Goal: Task Accomplishment & Management: Use online tool/utility

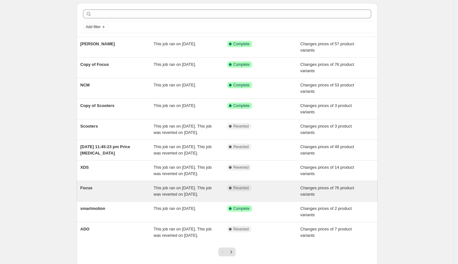
scroll to position [22, 0]
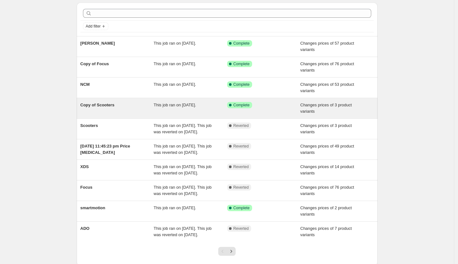
click at [102, 103] on span "Copy of Scooters" at bounding box center [97, 105] width 34 height 5
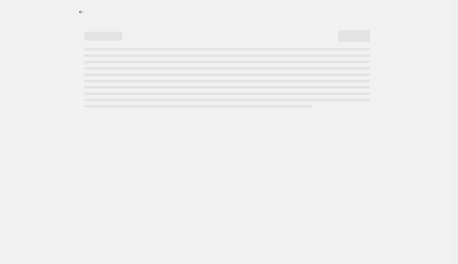
select select "tag"
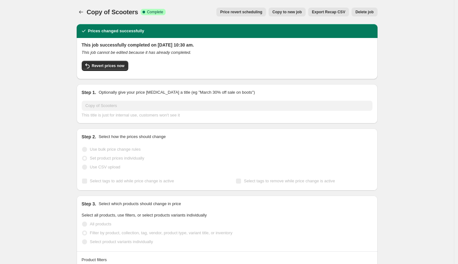
scroll to position [11, 0]
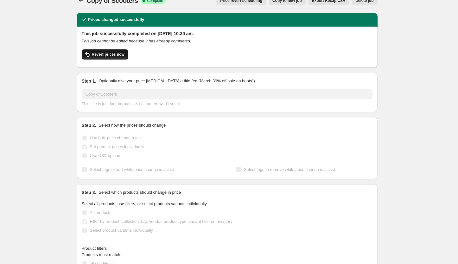
click at [106, 51] on button "Revert prices now" at bounding box center [105, 54] width 47 height 10
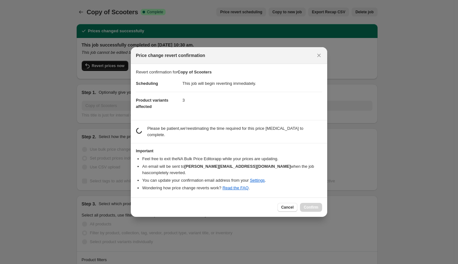
scroll to position [0, 0]
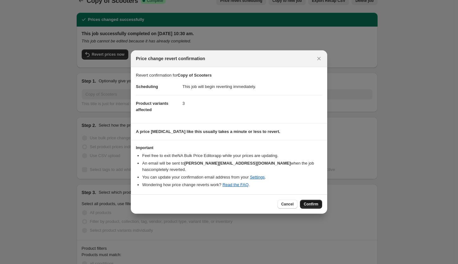
click at [312, 202] on span "Confirm" at bounding box center [311, 204] width 15 height 5
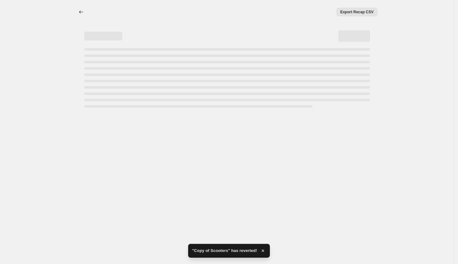
select select "tag"
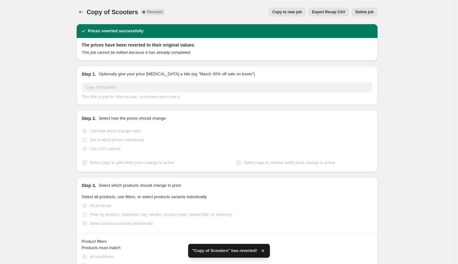
click at [299, 8] on button "Copy to new job" at bounding box center [287, 12] width 37 height 9
select select "tag"
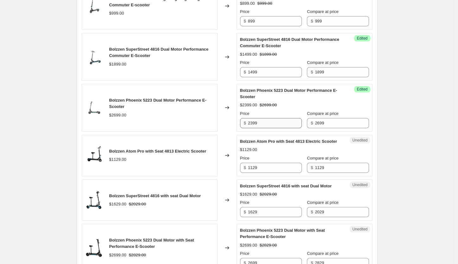
scroll to position [304, 0]
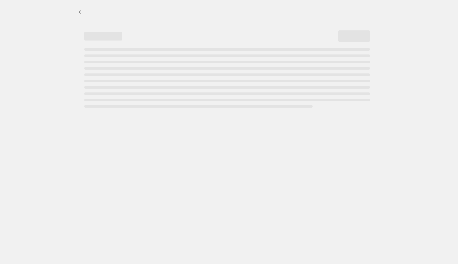
select select "percentage"
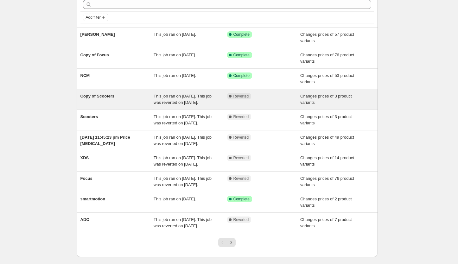
scroll to position [31, 0]
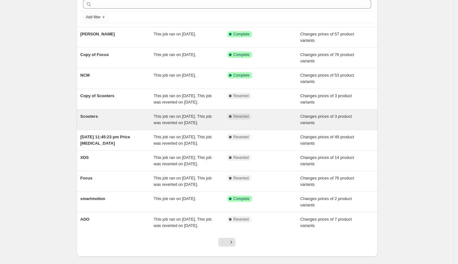
click at [133, 124] on div "Scooters" at bounding box center [116, 119] width 73 height 13
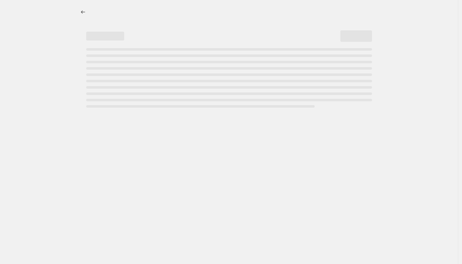
select select "tag"
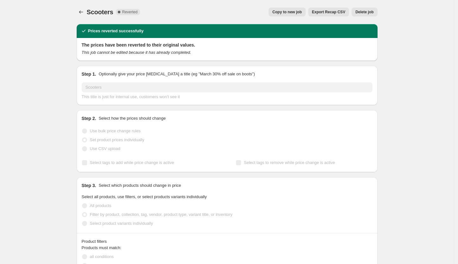
click at [298, 10] on span "Copy to new job" at bounding box center [286, 12] width 29 height 5
select select "tag"
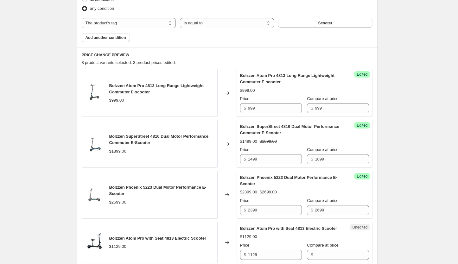
scroll to position [223, 0]
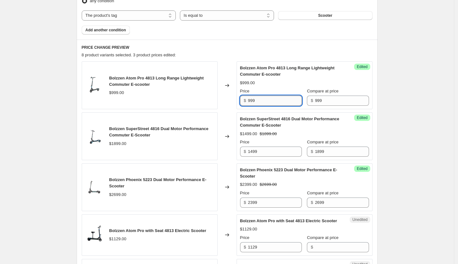
click at [281, 104] on input "999" at bounding box center [275, 101] width 54 height 10
drag, startPoint x: 273, startPoint y: 104, endPoint x: 237, endPoint y: 99, distance: 36.8
click at [237, 99] on div "Bolzzen Atom Pro 4813 Long Range Lightweight Commuter E-scooter $999.00 Changed…" at bounding box center [227, 85] width 291 height 48
type input "899"
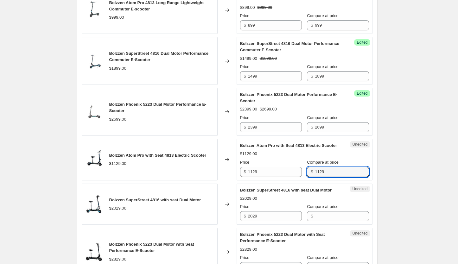
scroll to position [299, 0]
type input "1129"
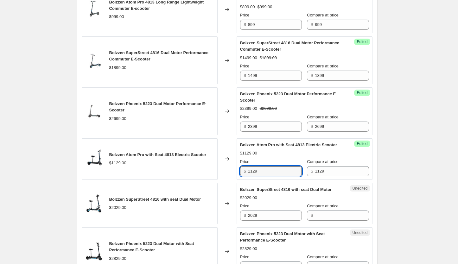
drag, startPoint x: 265, startPoint y: 179, endPoint x: 246, endPoint y: 177, distance: 19.1
click at [246, 176] on div "$ 1129" at bounding box center [271, 171] width 62 height 10
type input "1029"
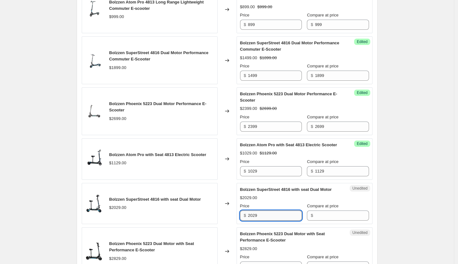
click at [276, 221] on input "2029" at bounding box center [275, 216] width 54 height 10
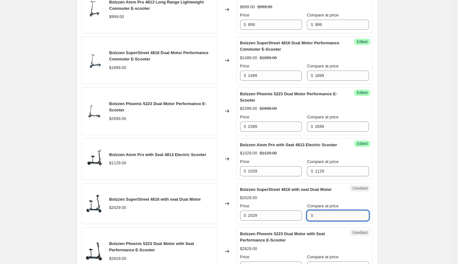
click at [324, 218] on input "Compare at price" at bounding box center [342, 216] width 54 height 10
type input "2029"
click at [276, 221] on input "2029" at bounding box center [275, 216] width 54 height 10
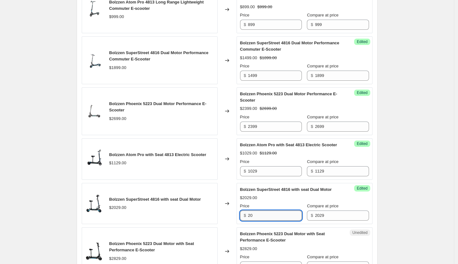
type input "2"
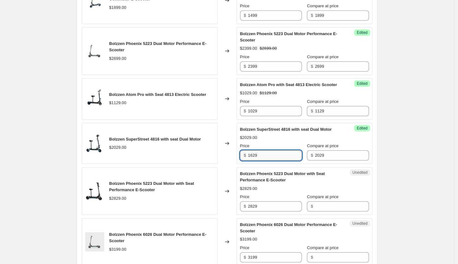
scroll to position [361, 0]
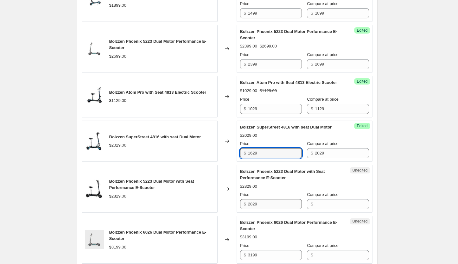
type input "1629"
click at [275, 209] on input "2829" at bounding box center [275, 204] width 54 height 10
click at [305, 209] on div "Price $ 2829 Compare at price $" at bounding box center [304, 201] width 129 height 18
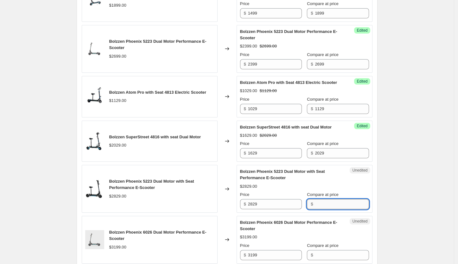
click at [323, 209] on input "Compare at price" at bounding box center [342, 204] width 54 height 10
type input "2829"
drag, startPoint x: 266, startPoint y: 212, endPoint x: 248, endPoint y: 213, distance: 18.1
click at [248, 209] on div "$ 2829" at bounding box center [271, 204] width 62 height 10
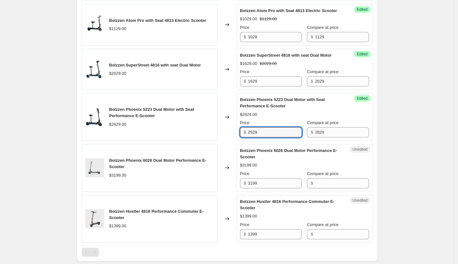
scroll to position [435, 0]
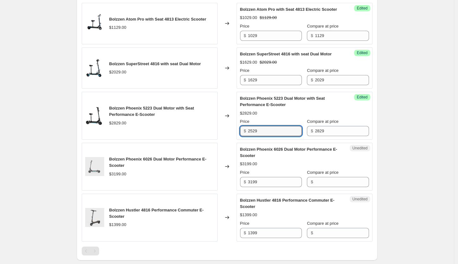
type input "2529"
click at [315, 187] on input "Compare at price" at bounding box center [342, 182] width 54 height 10
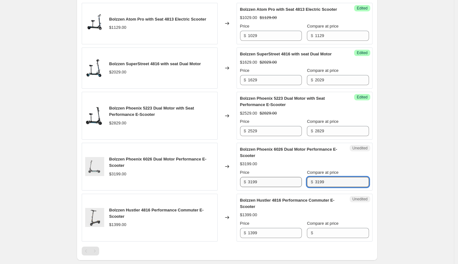
type input "3199"
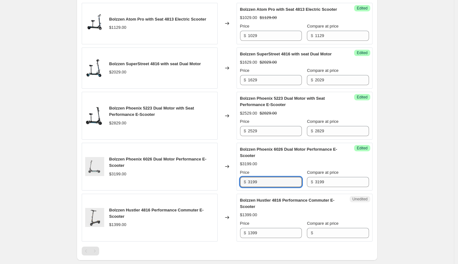
drag, startPoint x: 286, startPoint y: 187, endPoint x: 232, endPoint y: 179, distance: 54.6
click at [232, 179] on div "Bolzzen Phoenix 6026 Dual Motor Performance E-Scooter $3199.00 Changed to Succe…" at bounding box center [227, 167] width 291 height 48
type input "2699"
click at [277, 167] on div "$2699.00 $3199.00" at bounding box center [304, 164] width 129 height 6
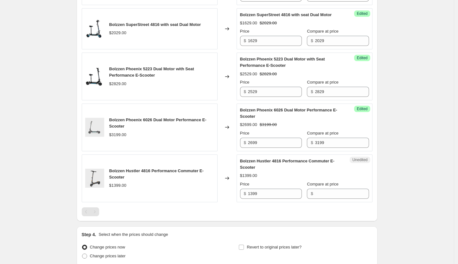
scroll to position [485, 0]
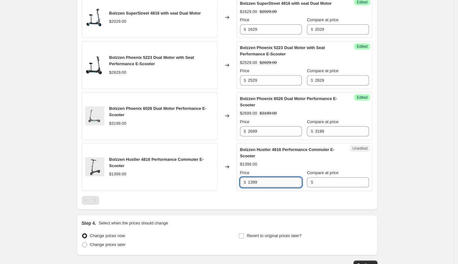
drag, startPoint x: 288, startPoint y: 188, endPoint x: 251, endPoint y: 188, distance: 37.1
click at [251, 187] on input "1399" at bounding box center [275, 182] width 54 height 10
type input "1199"
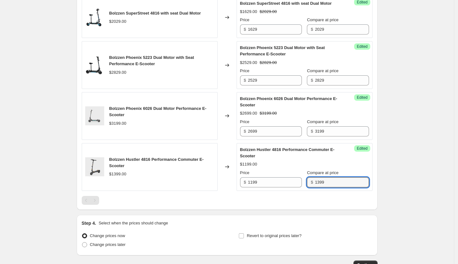
type input "1399"
click at [331, 168] on div "$1199.00" at bounding box center [304, 164] width 129 height 6
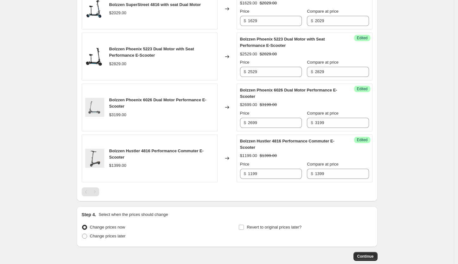
scroll to position [498, 0]
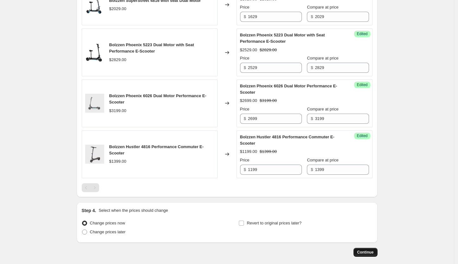
click at [366, 255] on button "Continue" at bounding box center [365, 252] width 24 height 9
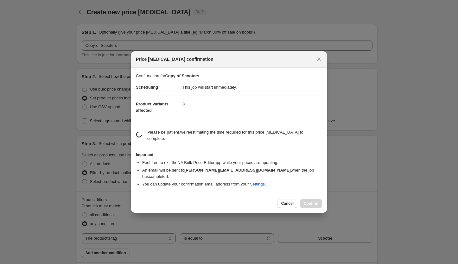
scroll to position [0, 0]
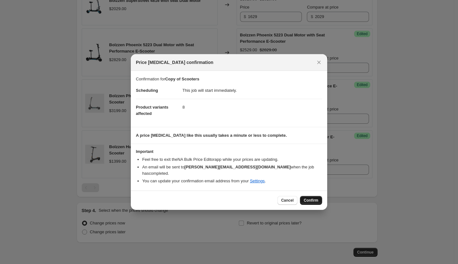
click at [314, 198] on span "Confirm" at bounding box center [311, 200] width 15 height 5
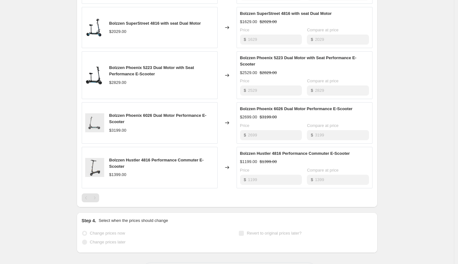
select select "tag"
